Goal: Information Seeking & Learning: Learn about a topic

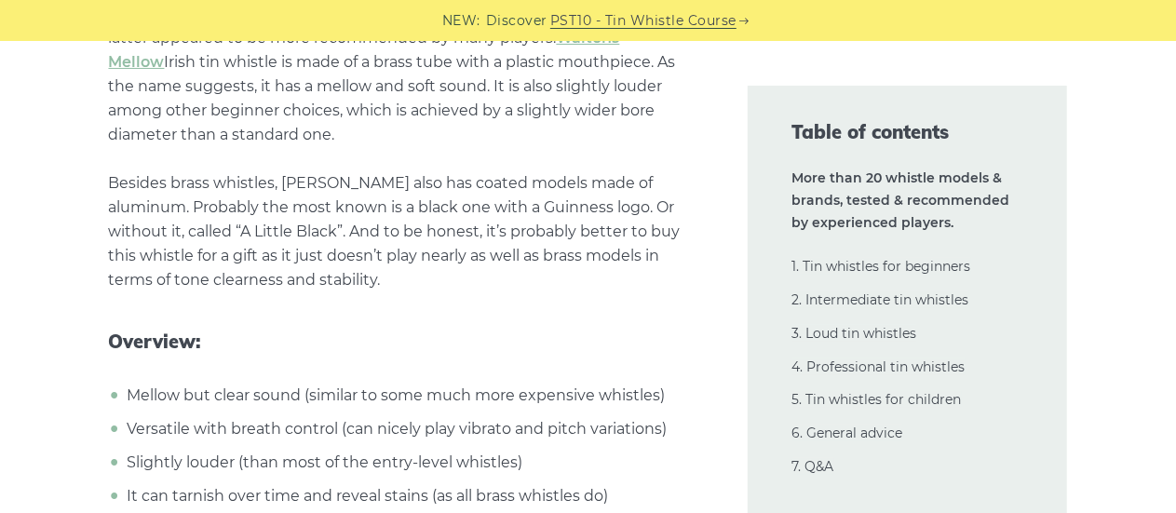
scroll to position [3553, 0]
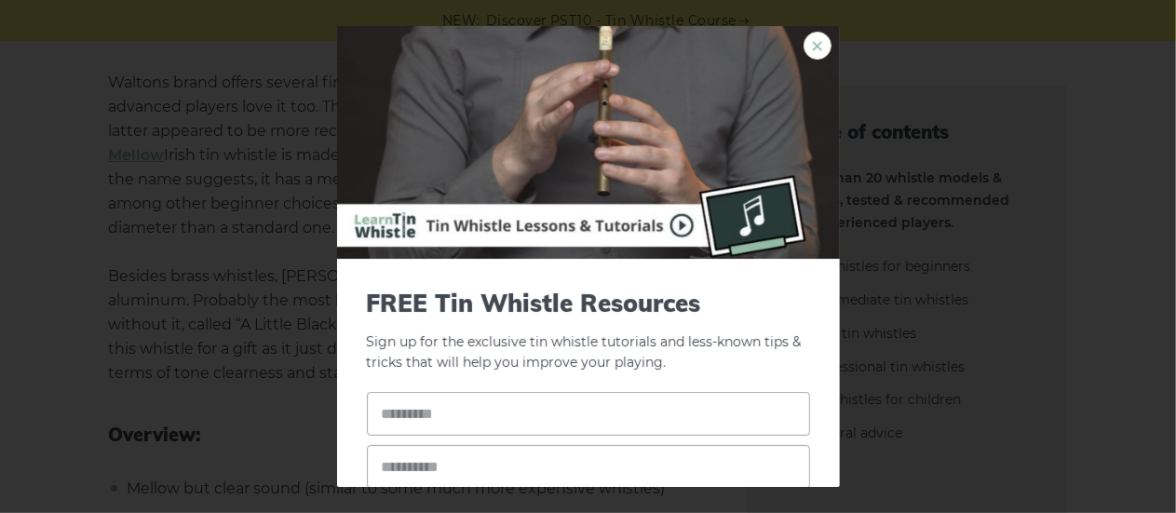
click at [803, 46] on link "×" at bounding box center [817, 46] width 28 height 28
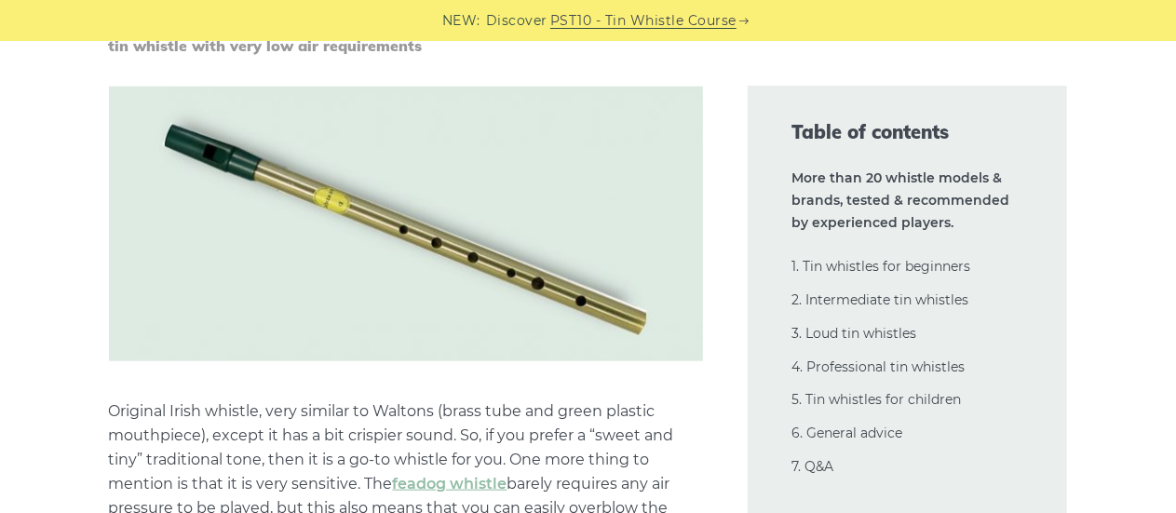
scroll to position [4329, 0]
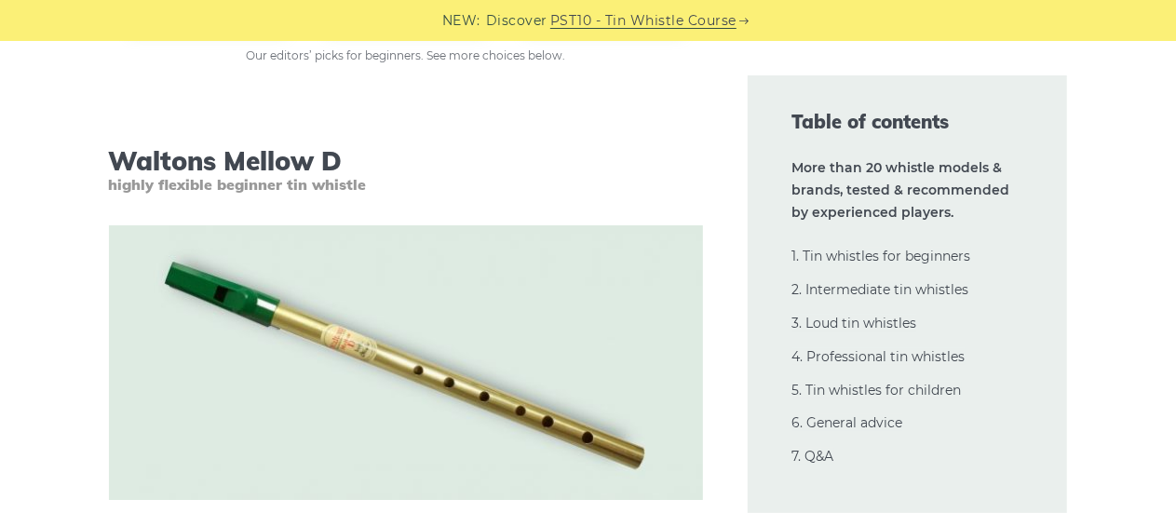
scroll to position [3116, 0]
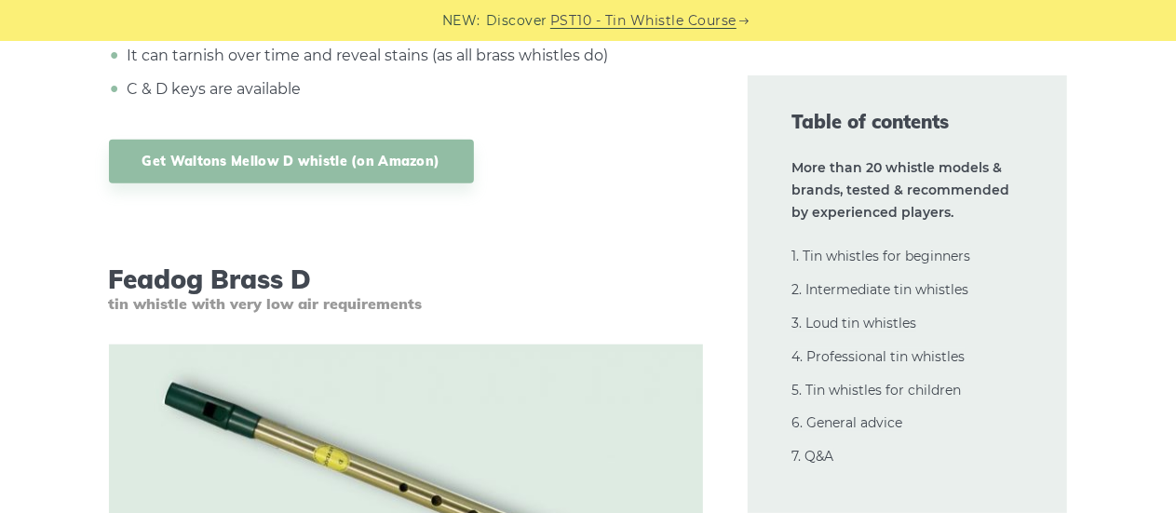
scroll to position [4088, 0]
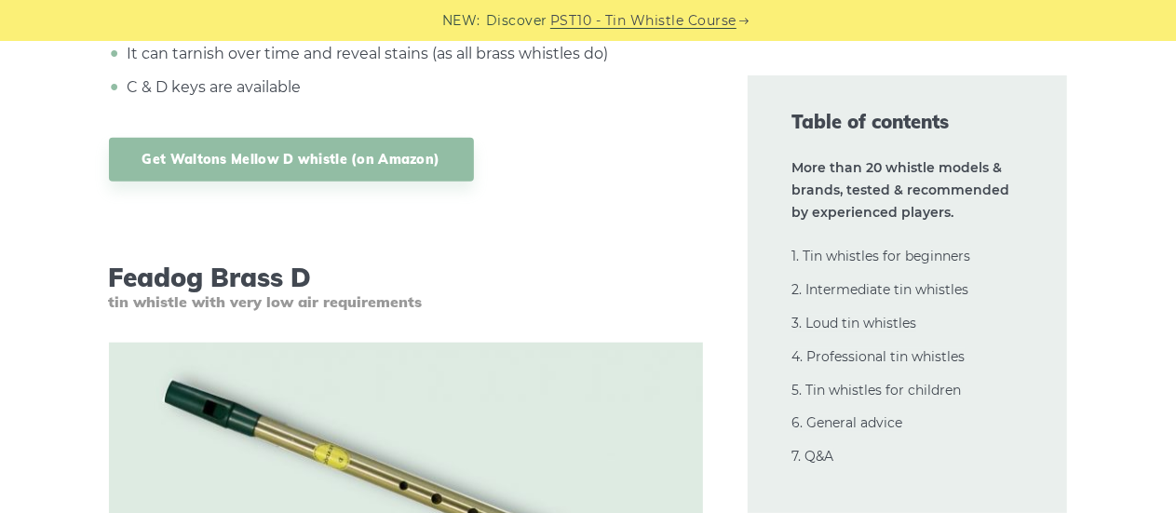
click at [112, 303] on span "tin whistle with very low air requirements" at bounding box center [406, 302] width 594 height 18
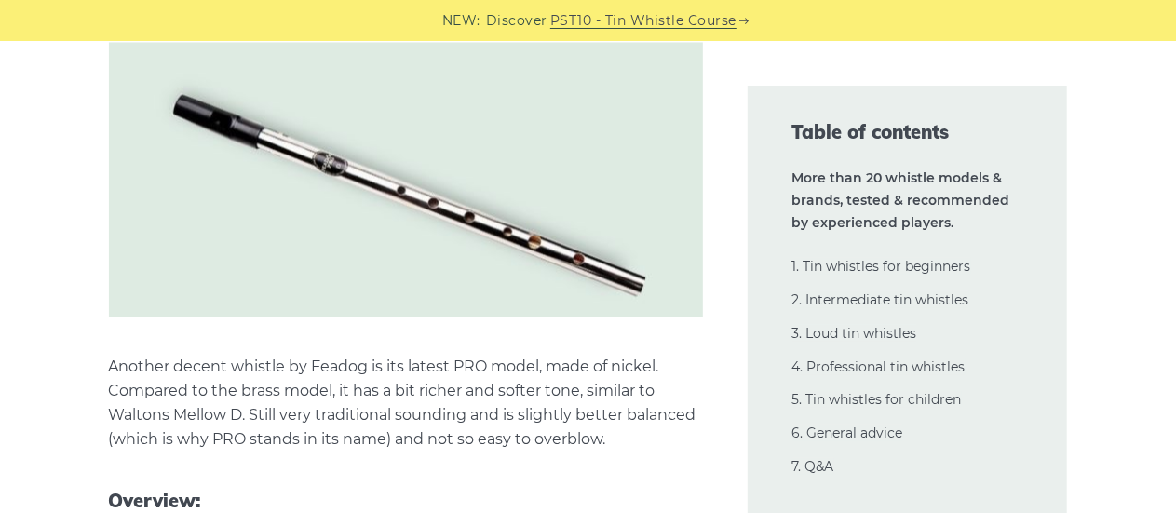
scroll to position [5303, 0]
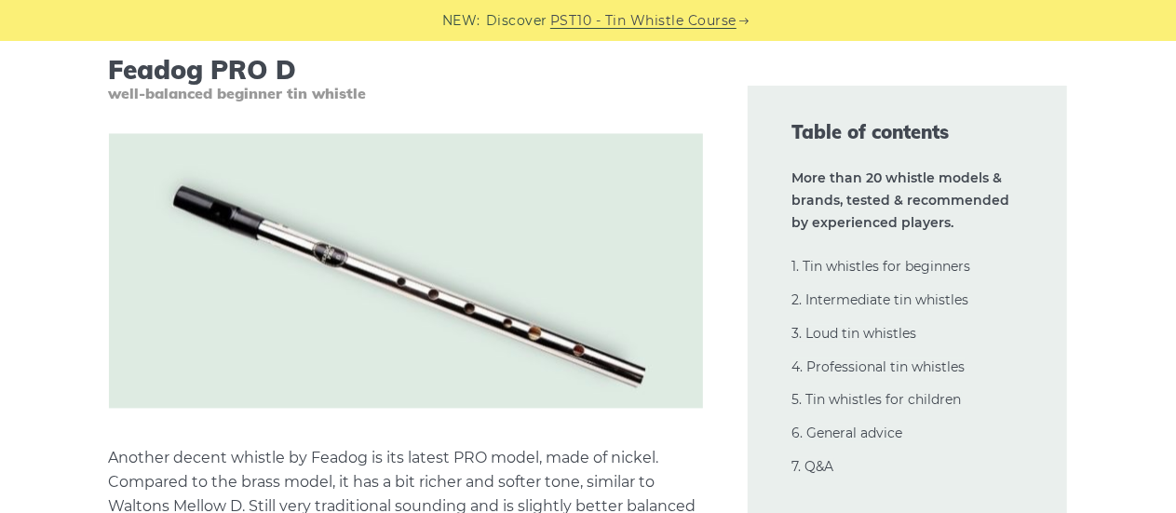
scroll to position [5186, 0]
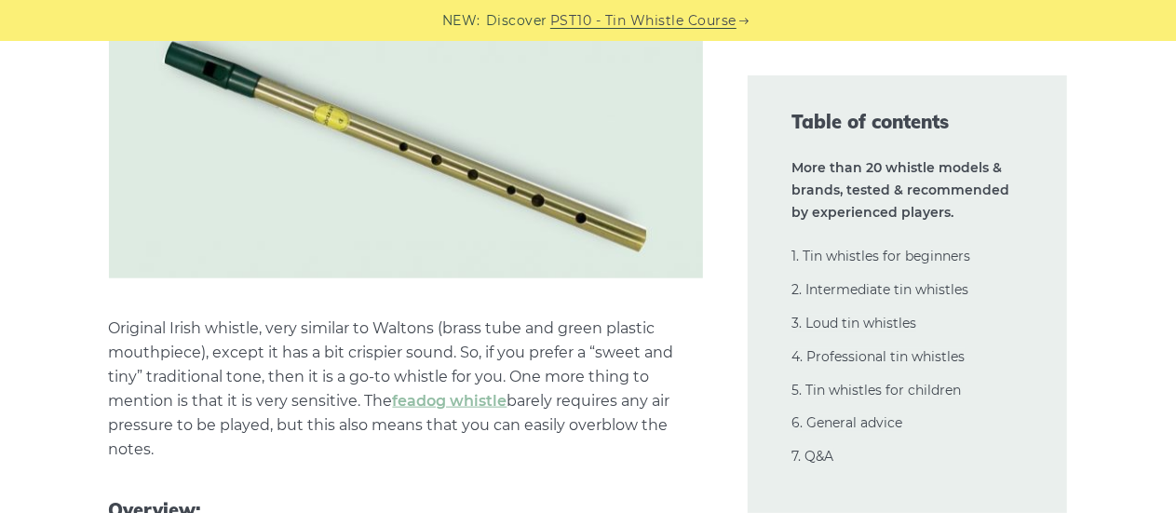
scroll to position [4428, 0]
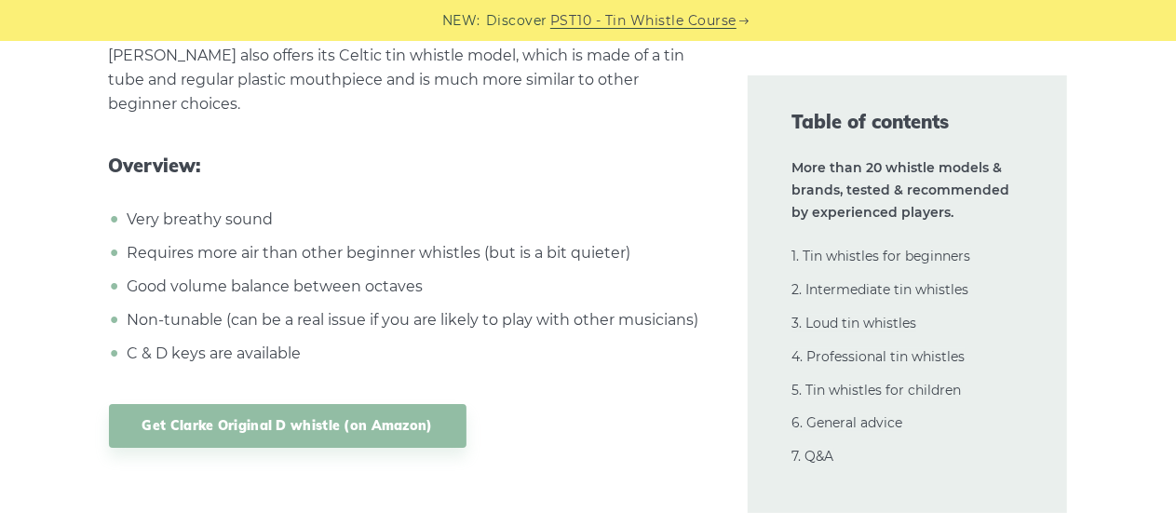
scroll to position [6679, 0]
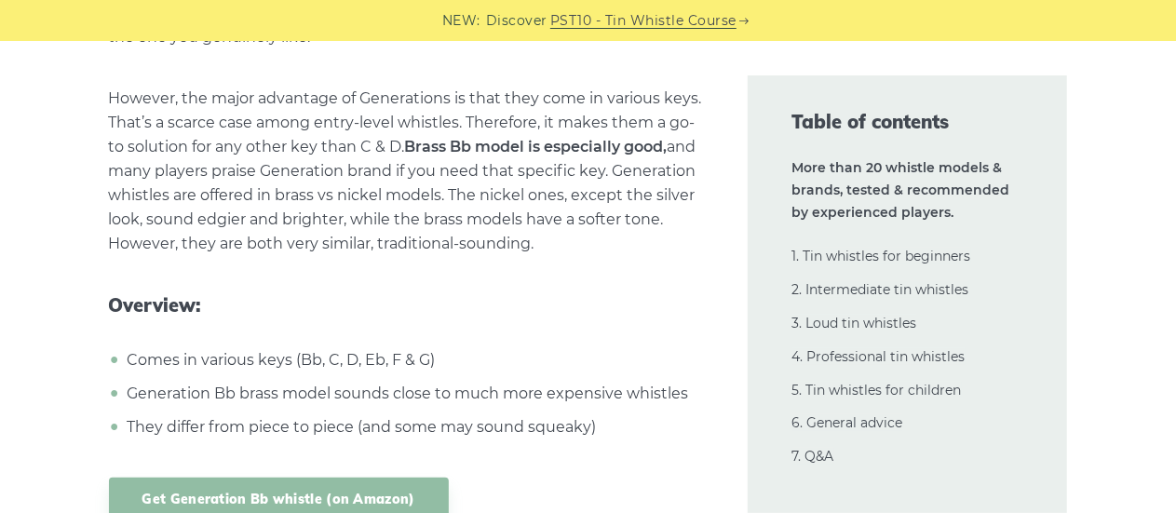
scroll to position [7720, 0]
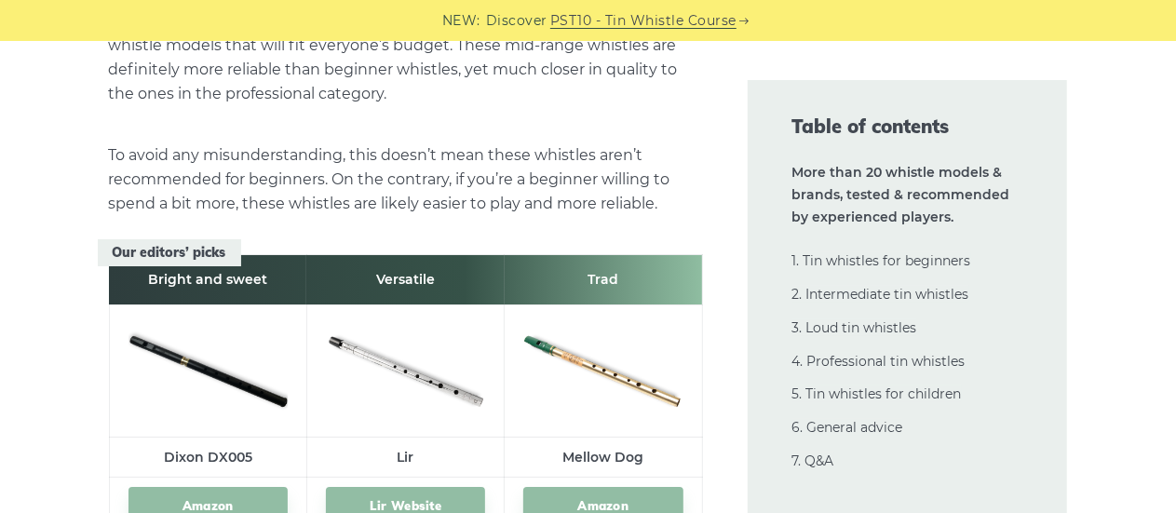
scroll to position [10259, 0]
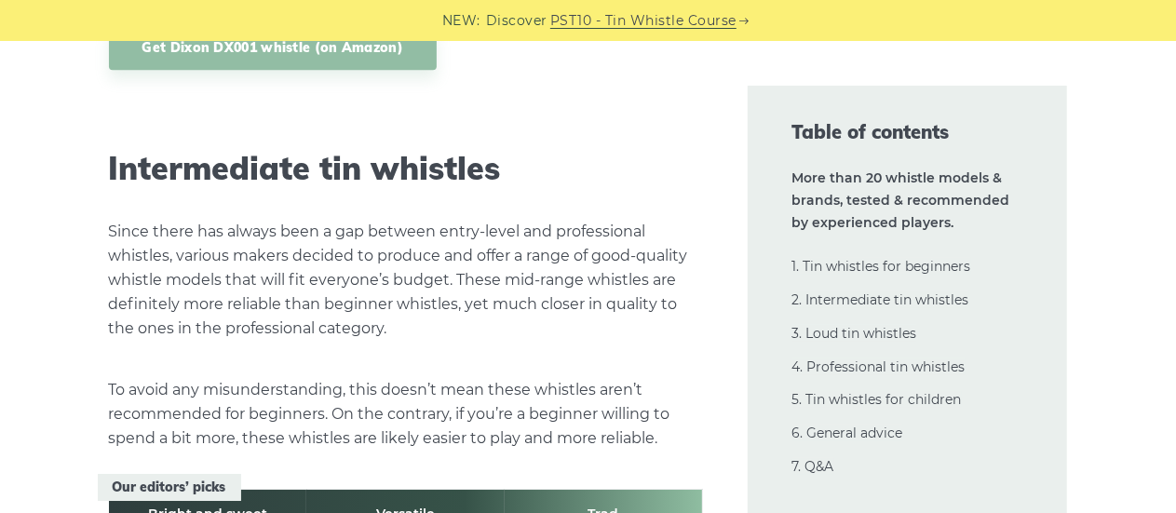
scroll to position [10050, 0]
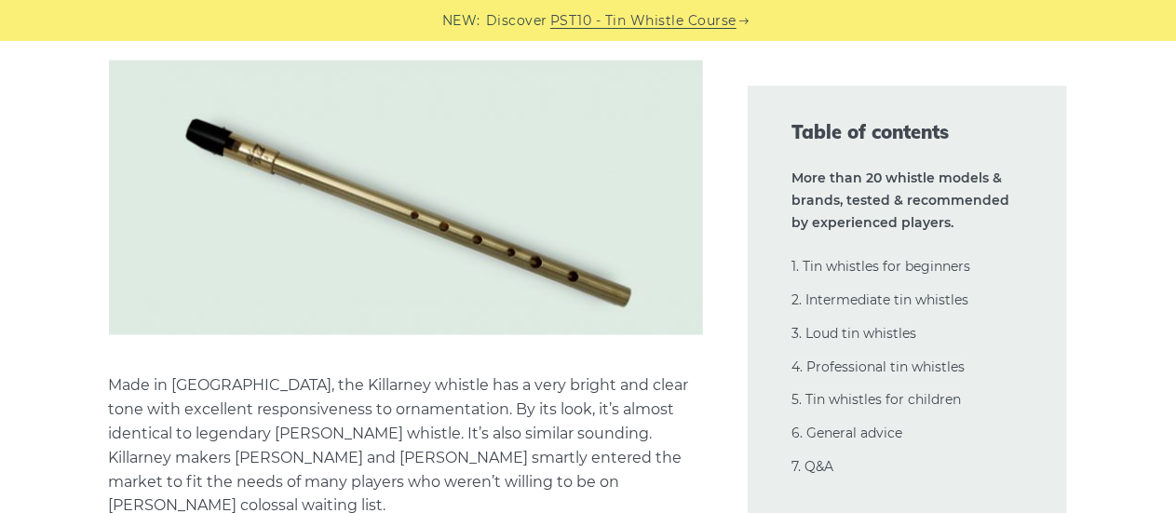
scroll to position [11844, 0]
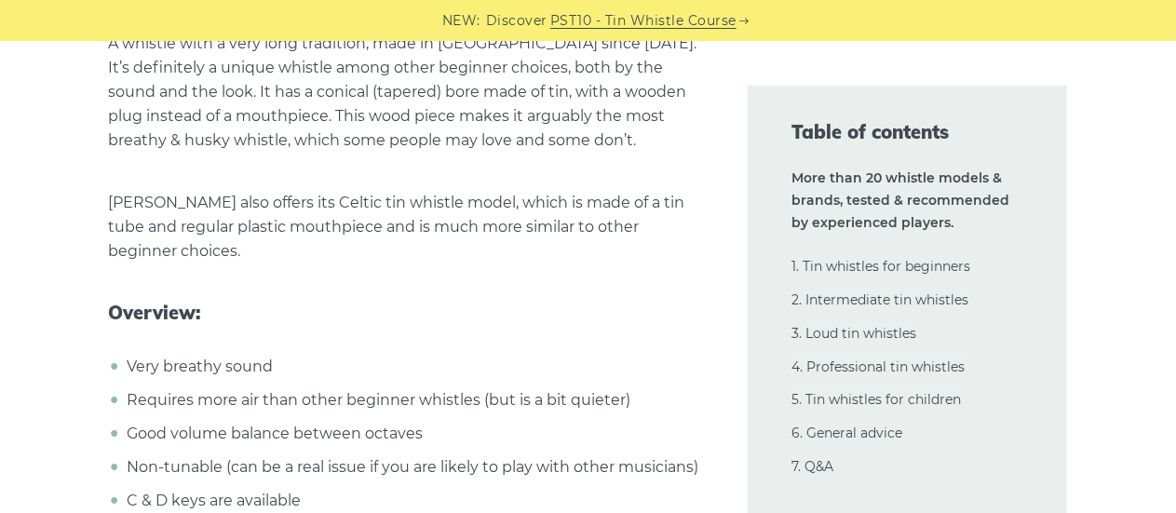
scroll to position [6501, 0]
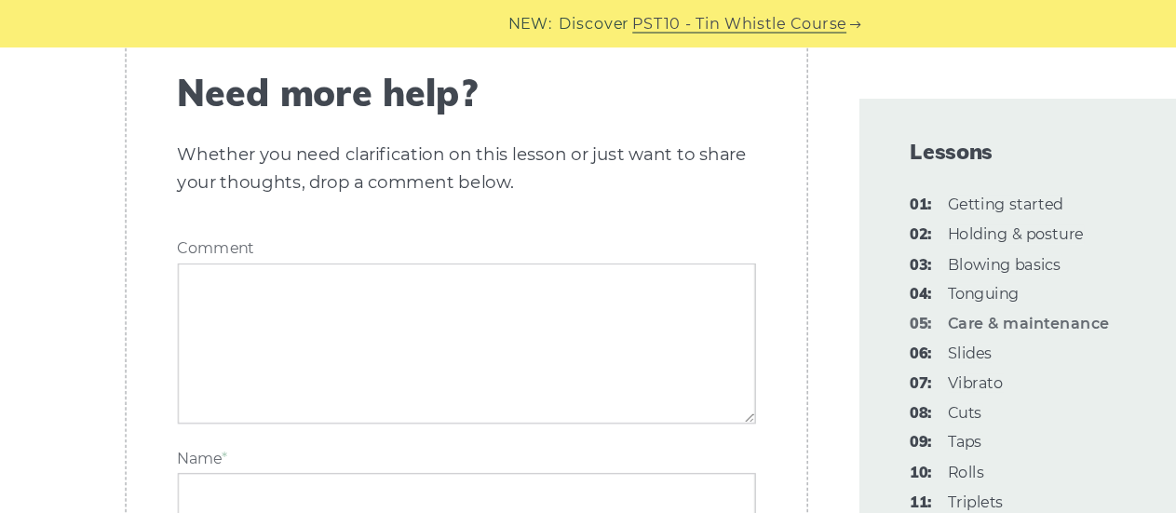
scroll to position [3205, 0]
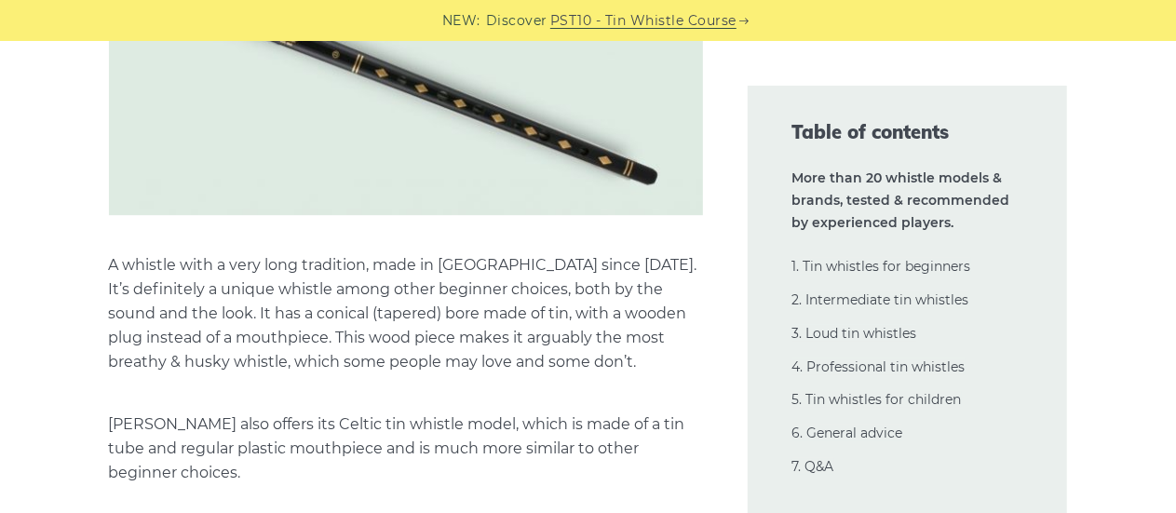
scroll to position [6306, 0]
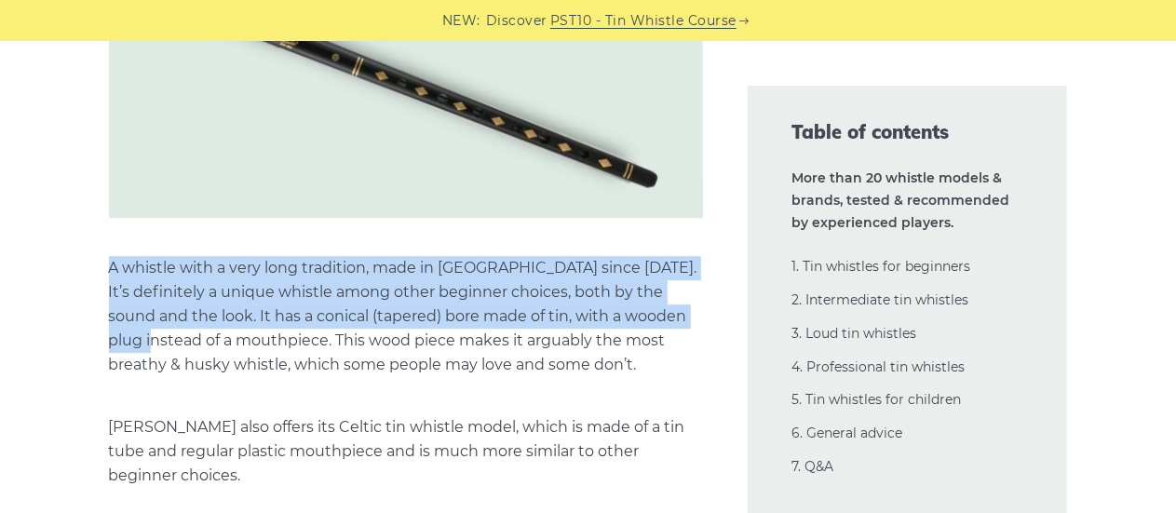
drag, startPoint x: 61, startPoint y: 263, endPoint x: 58, endPoint y: 340, distance: 76.4
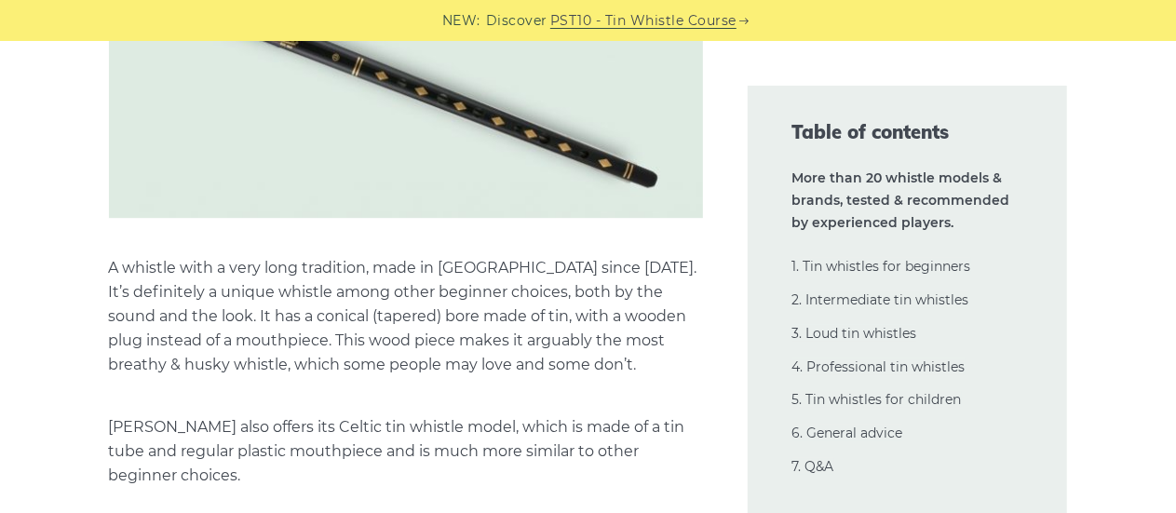
click at [159, 327] on p "A whistle with a very long tradition, made in England since 1843. It’s definite…" at bounding box center [406, 316] width 594 height 121
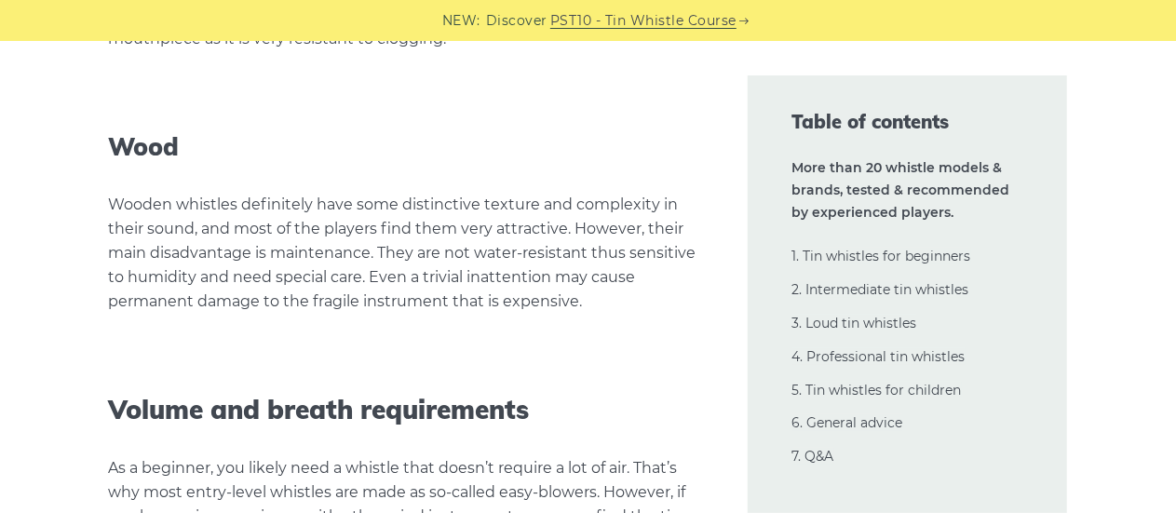
scroll to position [41339, 0]
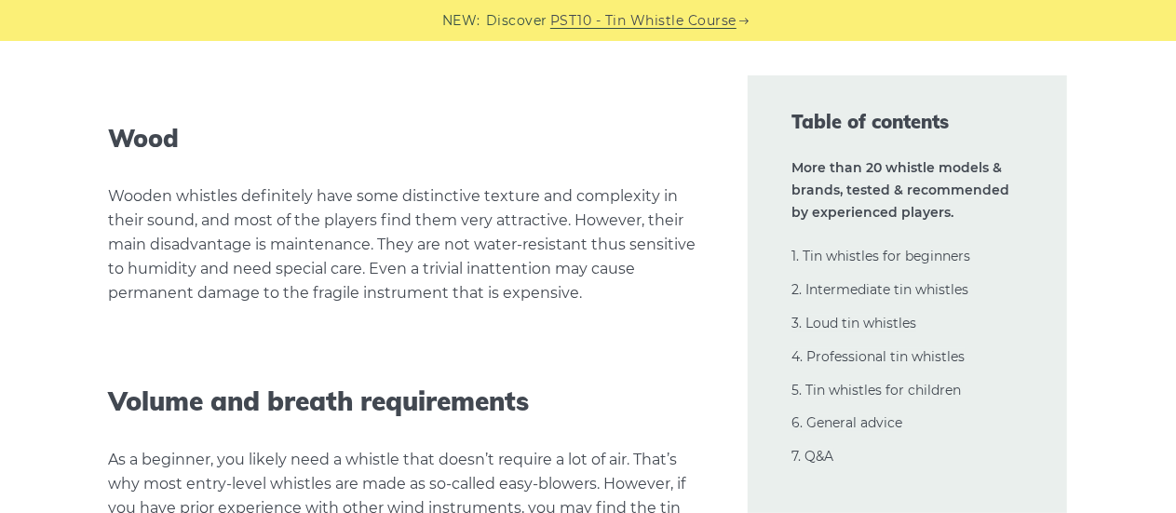
drag, startPoint x: 47, startPoint y: 290, endPoint x: 483, endPoint y: 301, distance: 435.8
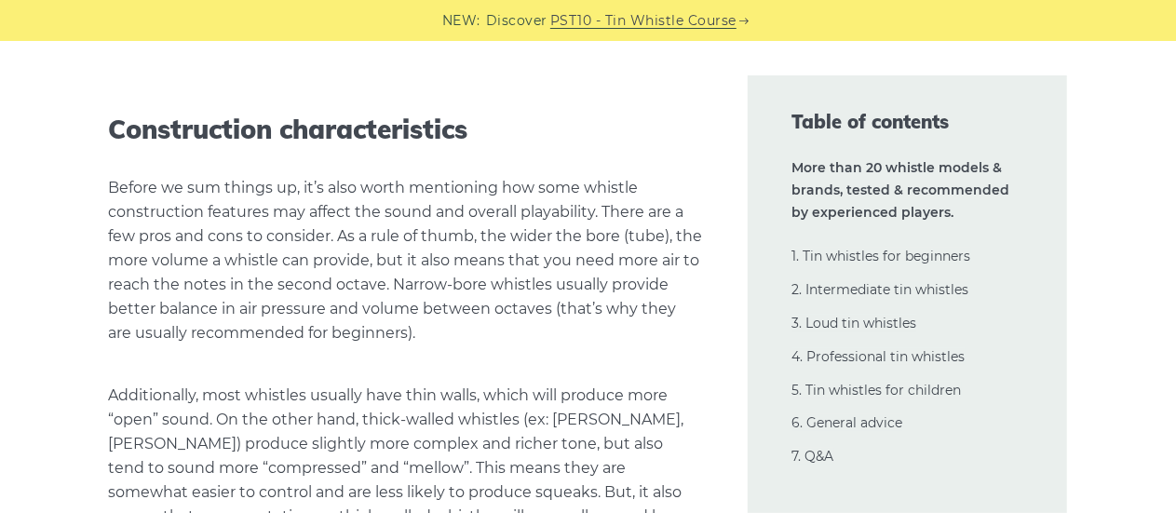
scroll to position [42337, 0]
